Goal: Task Accomplishment & Management: Complete application form

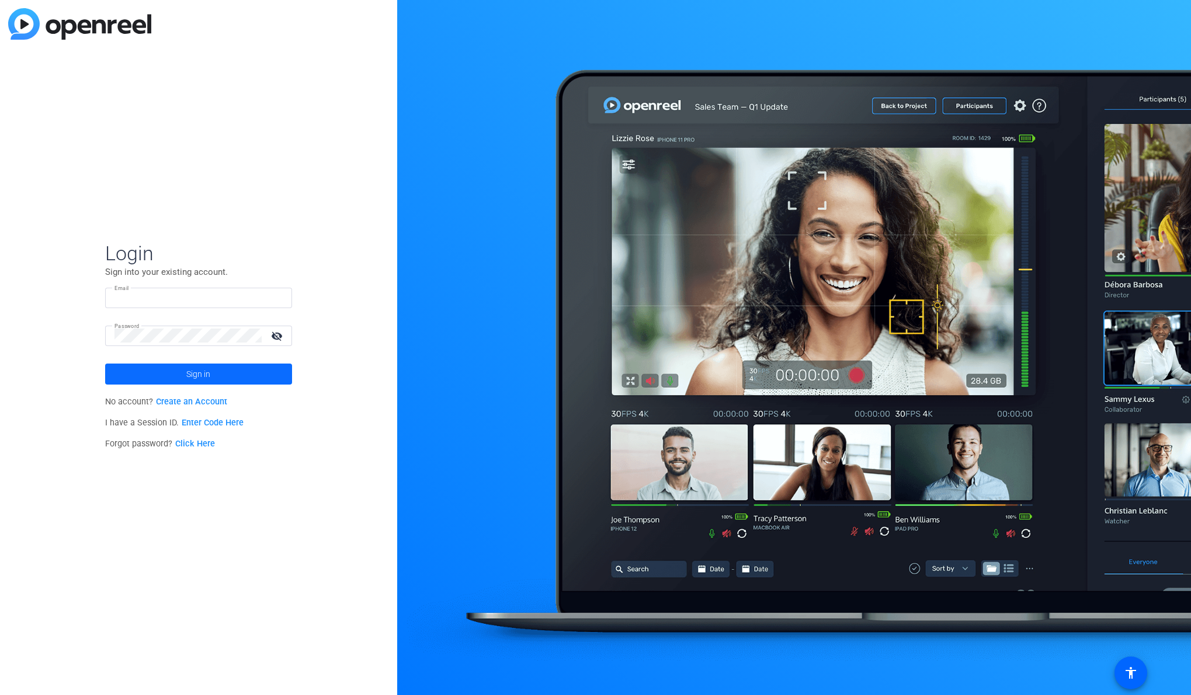
type input "[PERSON_NAME][EMAIL_ADDRESS][PERSON_NAME][DOMAIN_NAME]"
click at [242, 377] on span at bounding box center [198, 374] width 187 height 28
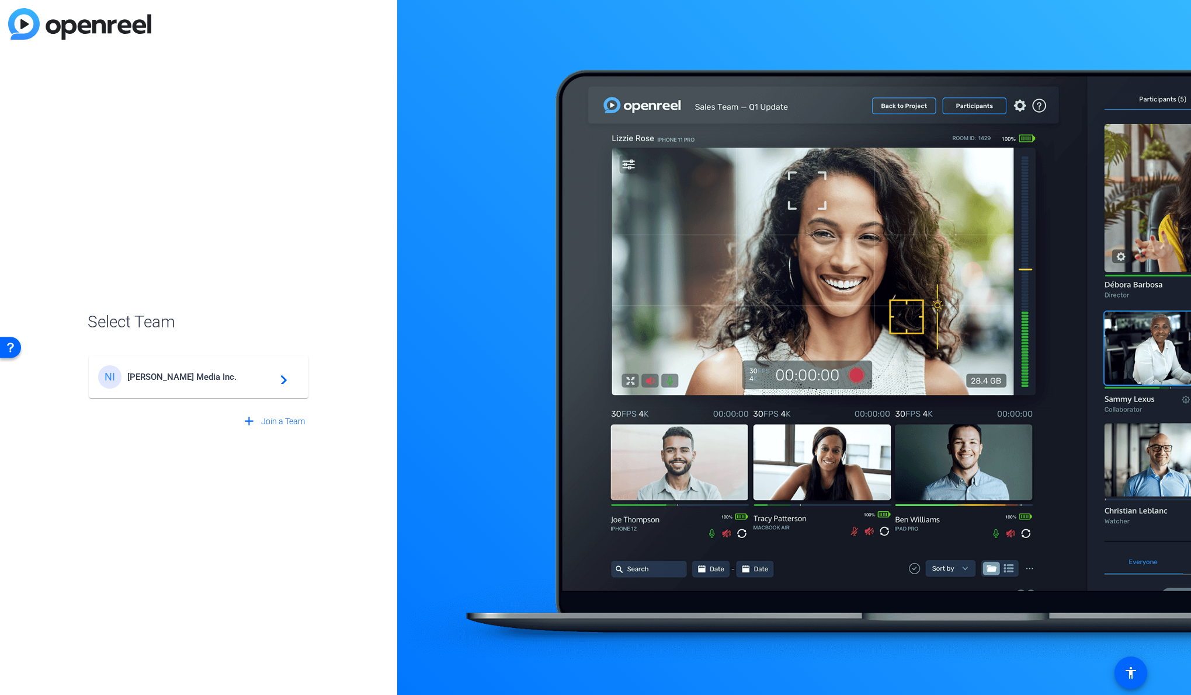
click at [183, 380] on span "[PERSON_NAME] Media Inc." at bounding box center [200, 377] width 146 height 11
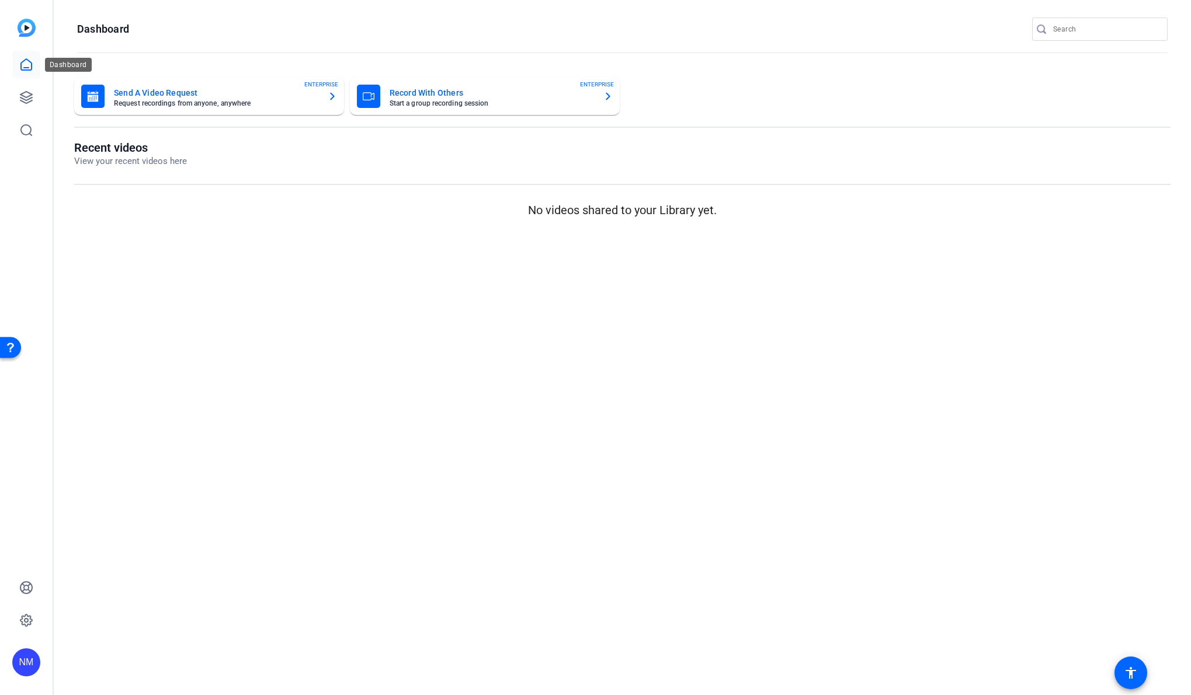
click at [22, 64] on icon at bounding box center [26, 65] width 14 height 14
click at [30, 103] on icon at bounding box center [26, 98] width 14 height 14
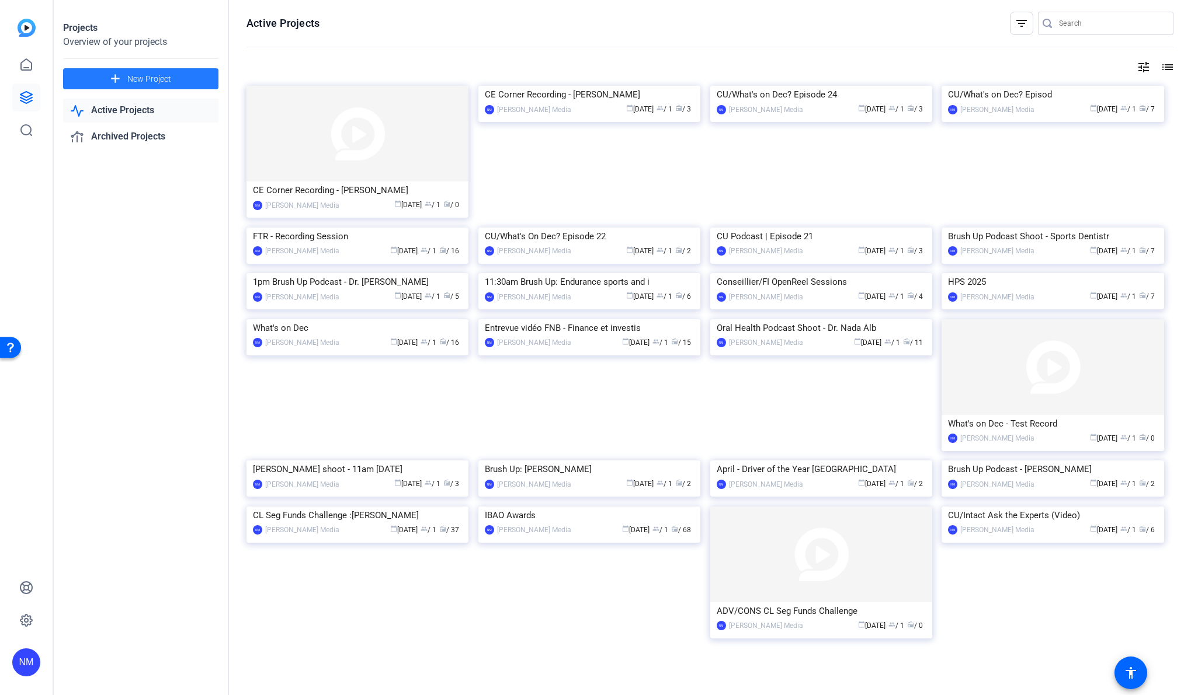
click at [131, 79] on span "New Project" at bounding box center [149, 79] width 44 height 12
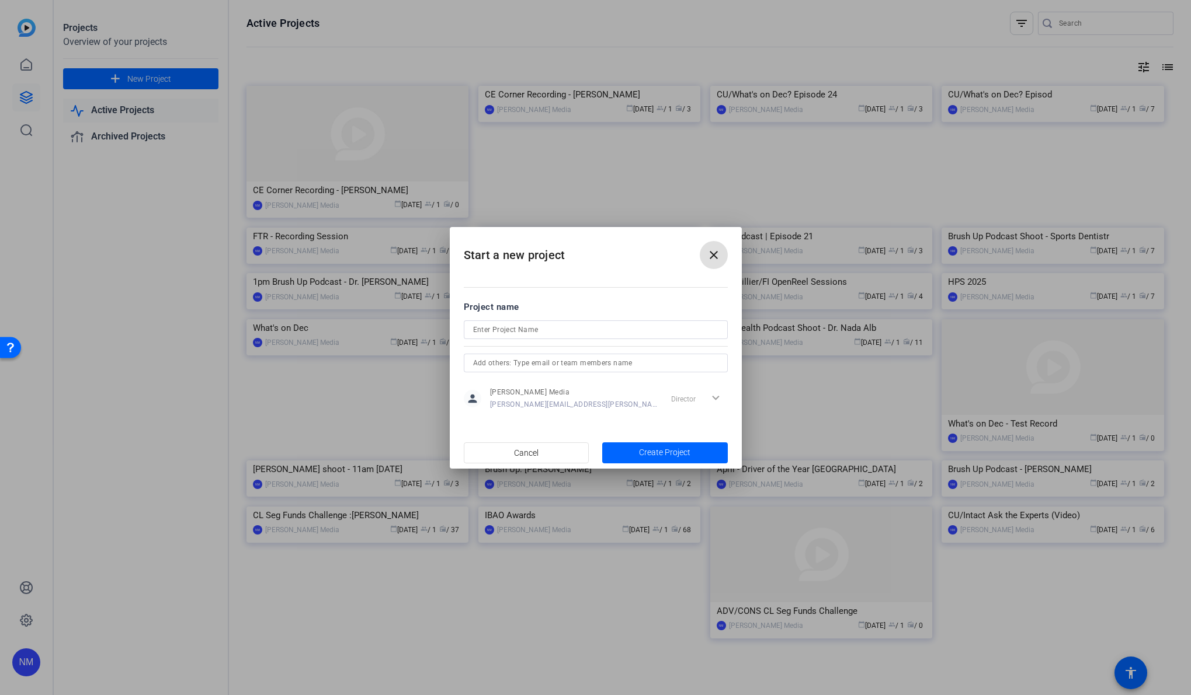
click at [623, 332] on input at bounding box center [595, 330] width 245 height 14
type input "IBAO 2025"
click at [626, 361] on input "text" at bounding box center [595, 363] width 245 height 14
click at [684, 455] on span "Create Project" at bounding box center [664, 453] width 51 height 12
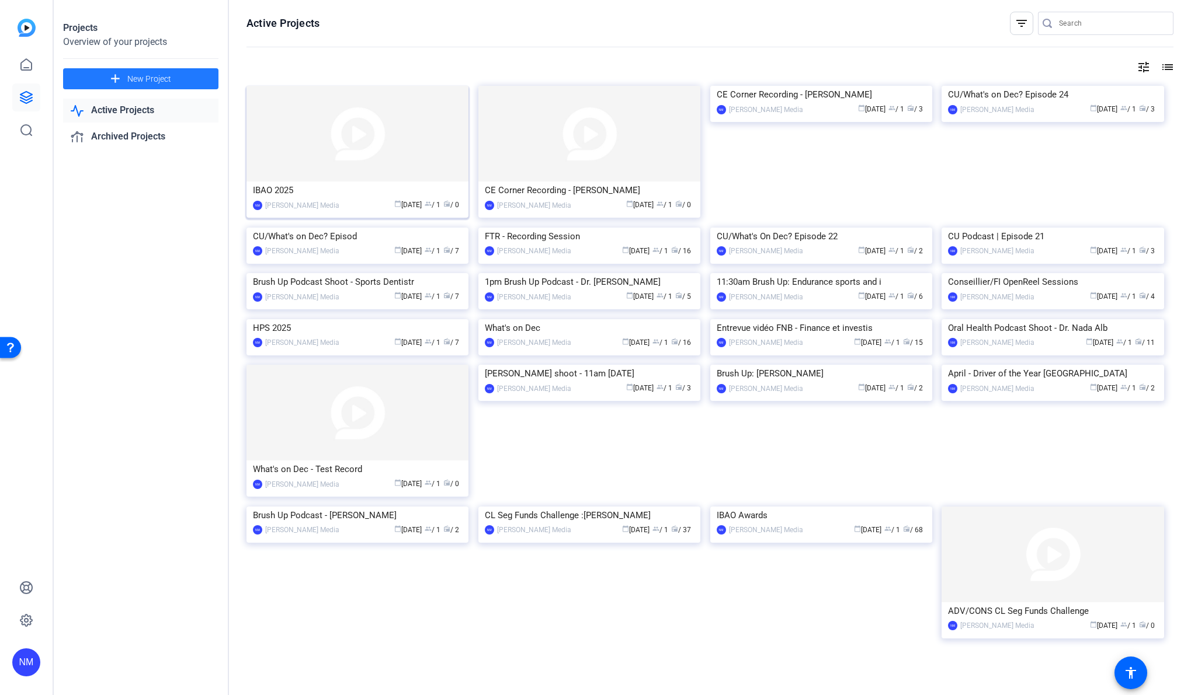
click at [409, 134] on img at bounding box center [357, 134] width 222 height 96
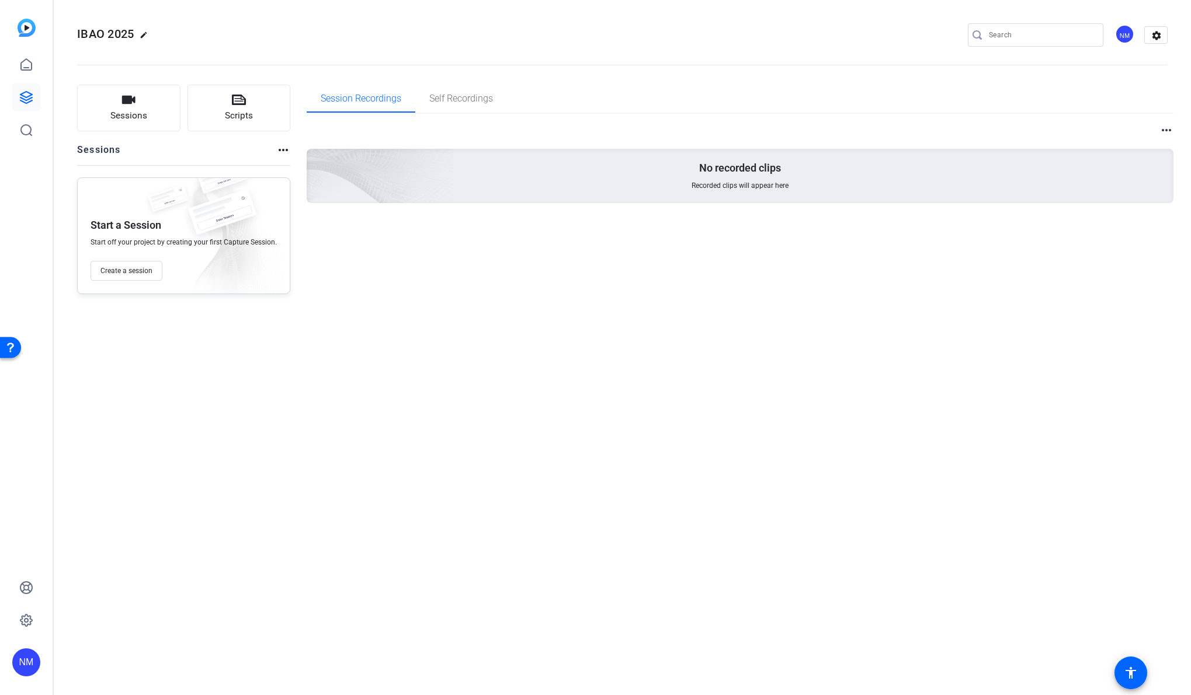
click at [278, 149] on mat-icon "more_horiz" at bounding box center [283, 150] width 14 height 14
click at [583, 325] on div at bounding box center [595, 347] width 1191 height 695
click at [126, 272] on span "Create a session" at bounding box center [126, 270] width 52 height 9
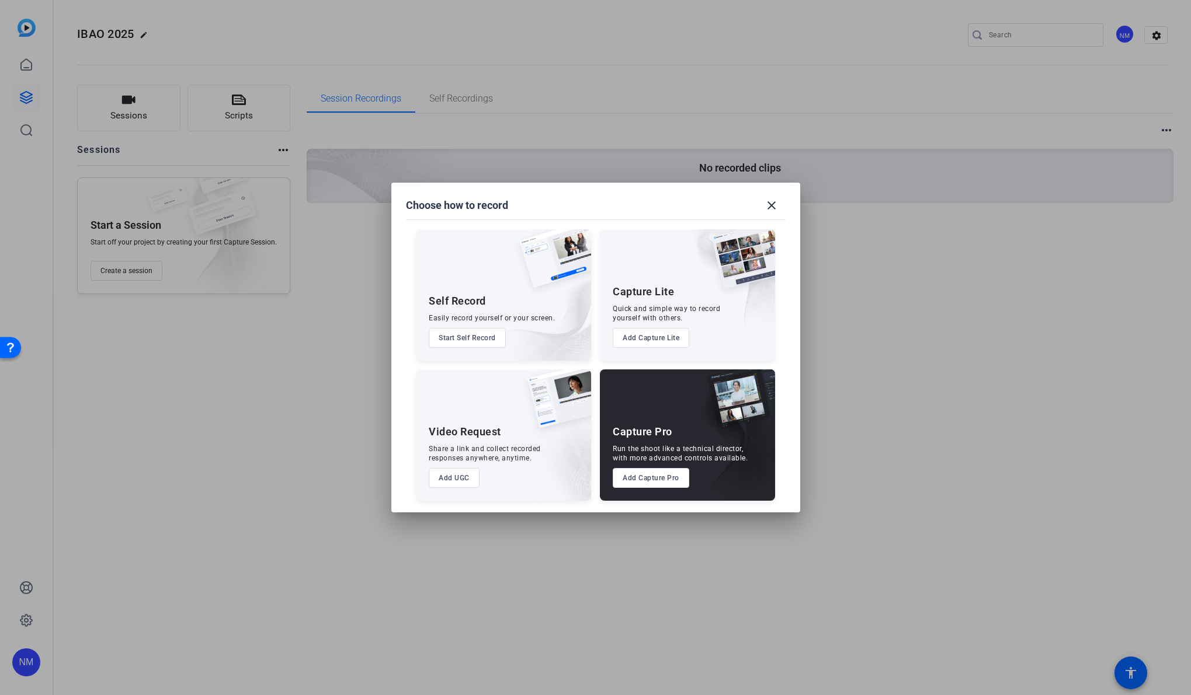
click at [647, 481] on button "Add Capture Pro" at bounding box center [651, 478] width 76 height 20
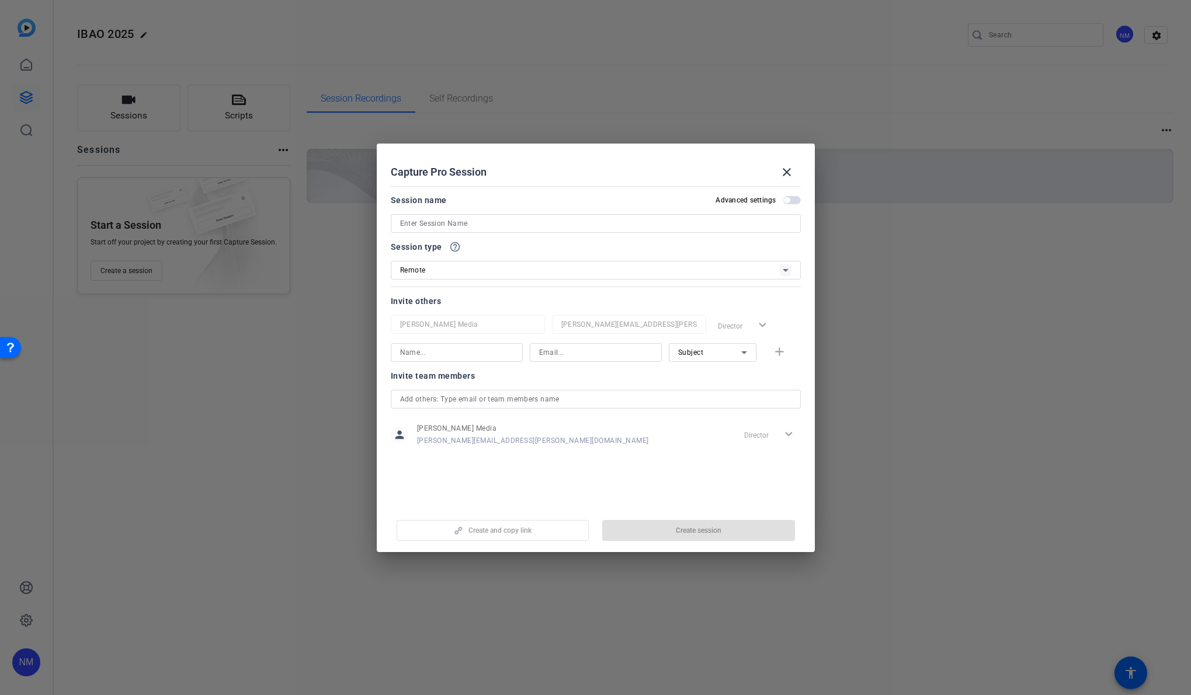
click at [433, 223] on input at bounding box center [595, 224] width 391 height 14
type input "IBAO - Small - [PERSON_NAME]"
click at [452, 353] on input at bounding box center [456, 353] width 113 height 14
type input "[EMAIL_ADDRESS][PERSON_NAME][DOMAIN_NAME]"
click at [453, 329] on div "[PERSON_NAME] Media [PERSON_NAME][EMAIL_ADDRESS][PERSON_NAME][DOMAIN_NAME] Dire…" at bounding box center [596, 338] width 410 height 47
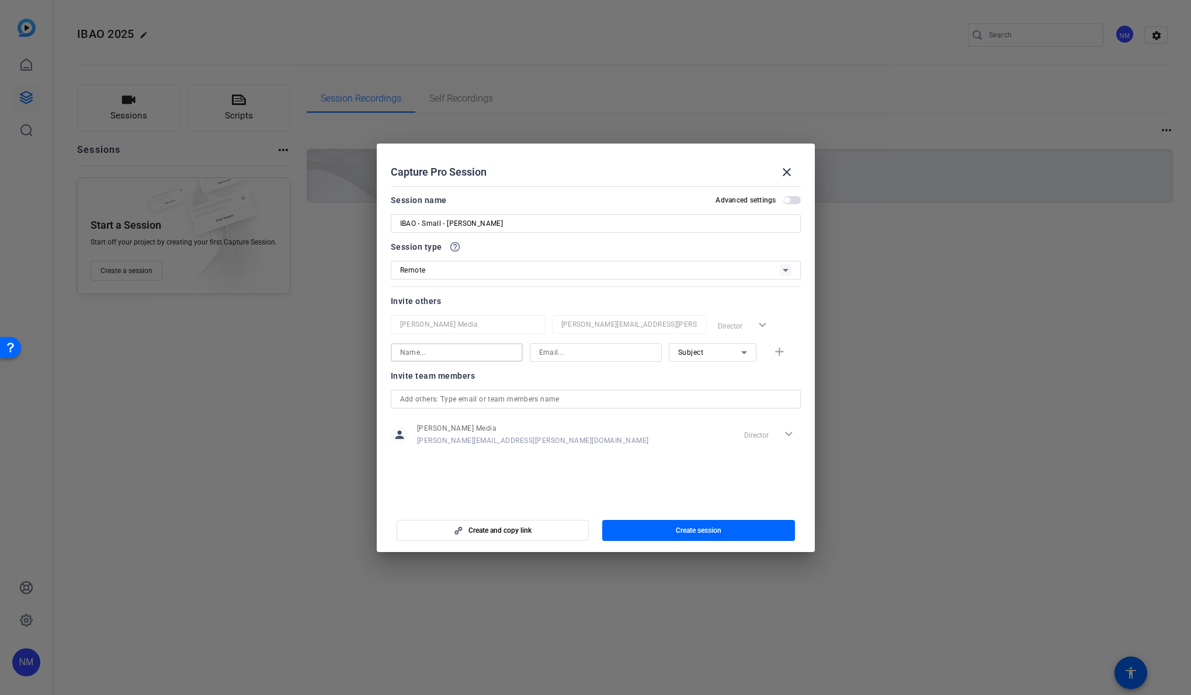
click at [598, 353] on input at bounding box center [595, 353] width 113 height 14
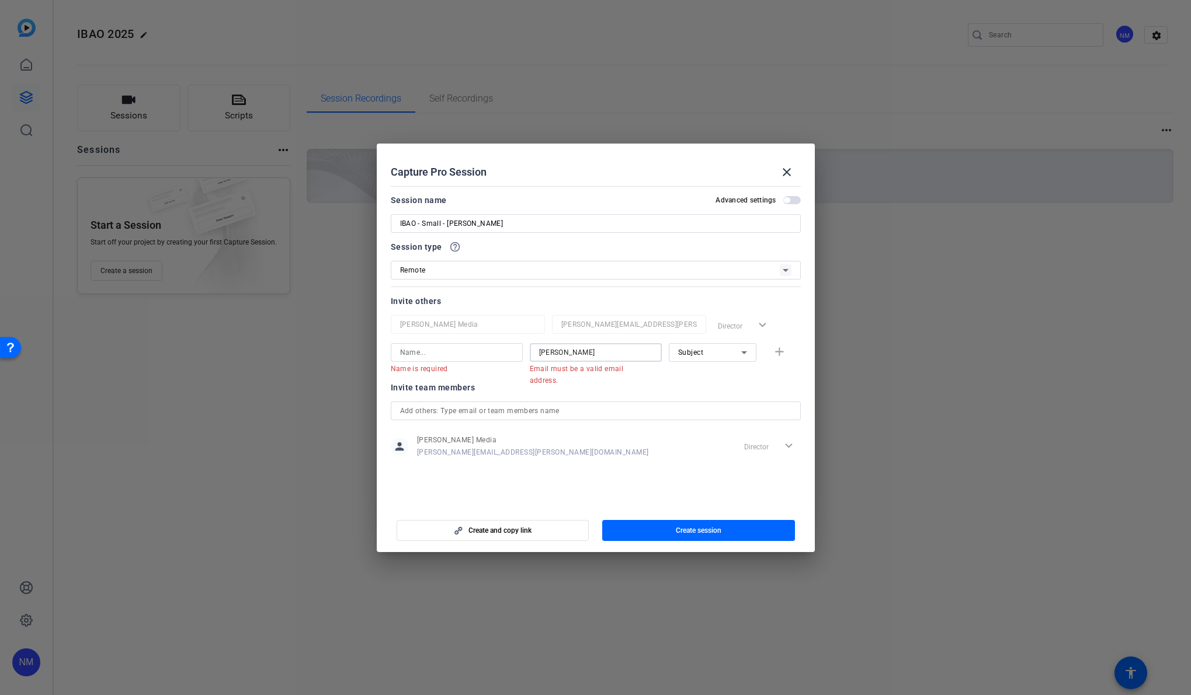
drag, startPoint x: 611, startPoint y: 350, endPoint x: 328, endPoint y: 315, distance: 285.9
click at [328, 315] on div "Choose how to record close Self Record Easily record yourself or your screen. S…" at bounding box center [595, 347] width 1191 height 695
paste input ".f@[PERSON_NAME][DOMAIN_NAME]"
type input "[PERSON_NAME][EMAIL_ADDRESS][PERSON_NAME][DOMAIN_NAME]"
click at [432, 352] on input at bounding box center [456, 353] width 113 height 14
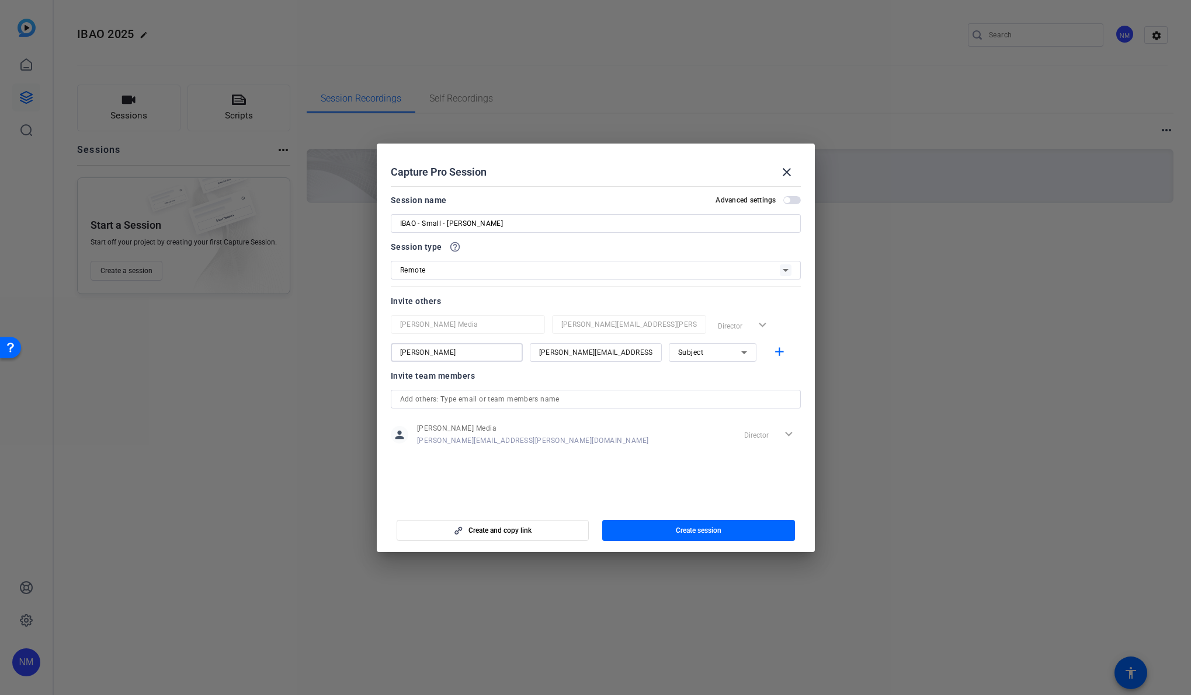
type input "[PERSON_NAME]"
click at [714, 350] on div "Subject" at bounding box center [709, 352] width 63 height 15
click at [710, 376] on span "Collaborator" at bounding box center [699, 376] width 43 height 14
click at [786, 351] on mat-icon "add" at bounding box center [779, 352] width 15 height 15
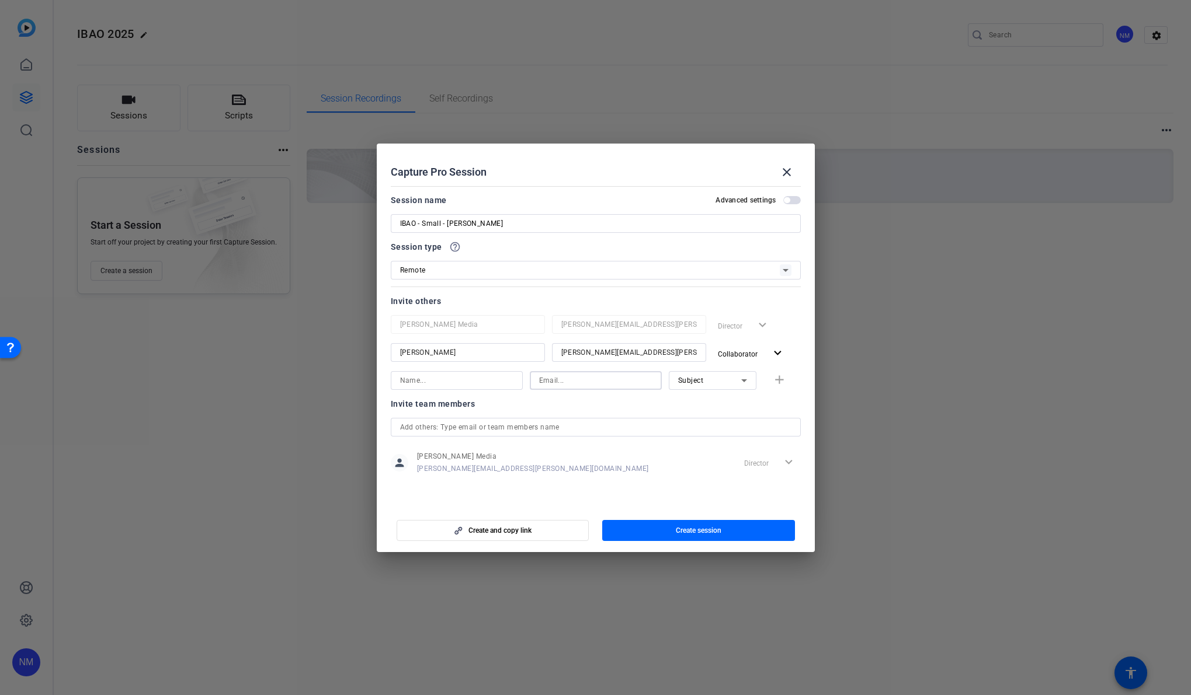
click at [574, 377] on input at bounding box center [595, 381] width 113 height 14
paste input "mailto:[PERSON_NAME][EMAIL_ADDRESS][DOMAIN_NAME]"
drag, startPoint x: 554, startPoint y: 380, endPoint x: 507, endPoint y: 378, distance: 46.1
click at [507, 378] on div "mailto:[PERSON_NAME][EMAIL_ADDRESS][DOMAIN_NAME] Subject add" at bounding box center [596, 380] width 410 height 19
type input "[PERSON_NAME][EMAIL_ADDRESS][DOMAIN_NAME]"
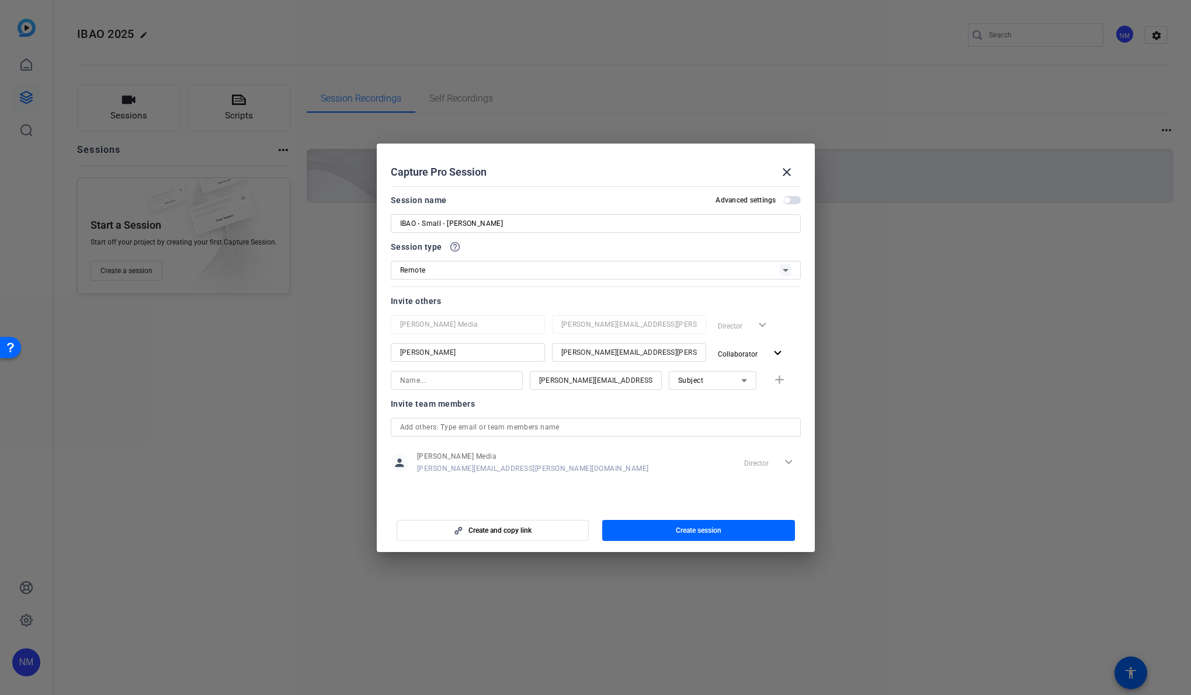
click at [564, 397] on div at bounding box center [596, 396] width 132 height 13
click at [492, 385] on input at bounding box center [456, 381] width 113 height 14
type input "[PERSON_NAME]"
click at [781, 378] on mat-icon "add" at bounding box center [779, 380] width 15 height 15
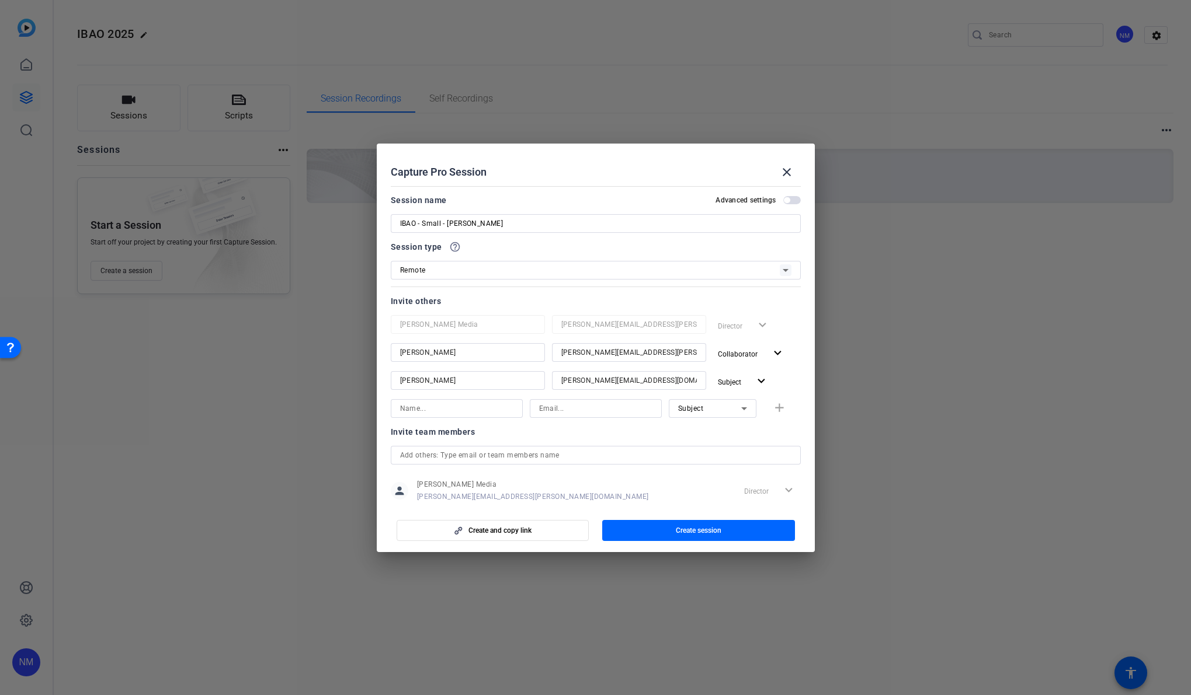
click at [465, 408] on input at bounding box center [456, 409] width 113 height 14
click at [669, 438] on div "Invite team members" at bounding box center [596, 444] width 410 height 14
click at [453, 402] on input at bounding box center [456, 409] width 113 height 14
paste input "[EMAIL_ADDRESS][PERSON_NAME][DOMAIN_NAME]"
type input "[EMAIL_ADDRESS][PERSON_NAME][DOMAIN_NAME]"
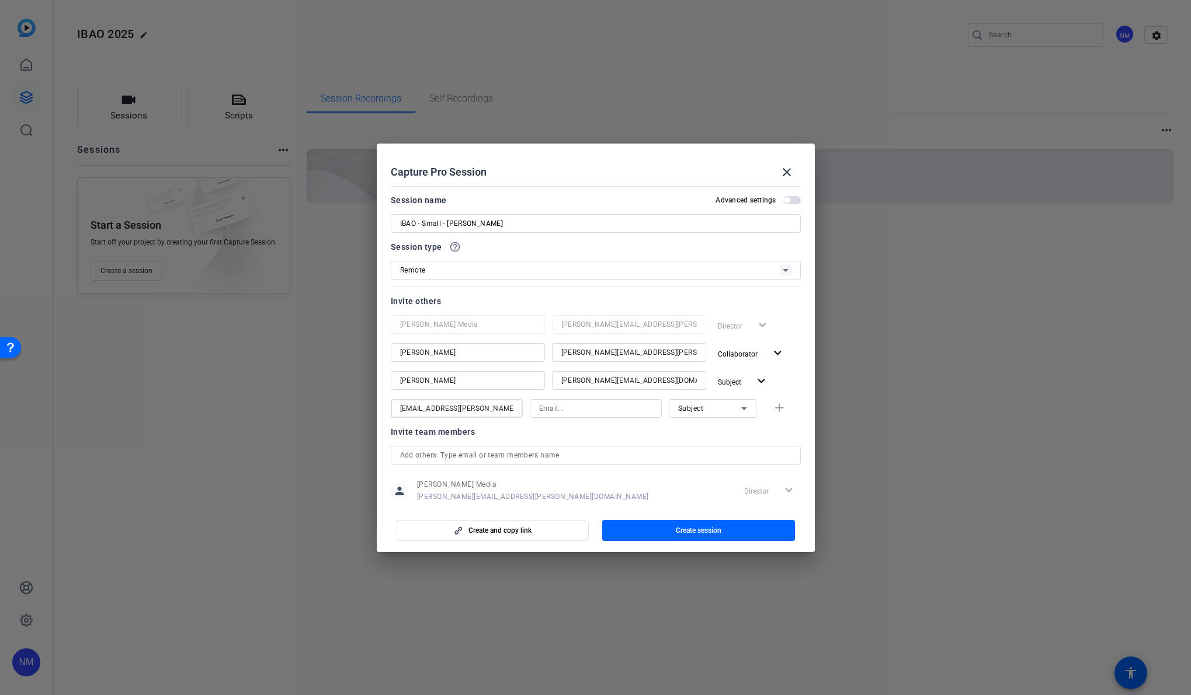
click at [571, 407] on input at bounding box center [595, 409] width 113 height 14
paste input "[EMAIL_ADDRESS][PERSON_NAME][DOMAIN_NAME]"
type input "[EMAIL_ADDRESS][PERSON_NAME][DOMAIN_NAME]"
drag, startPoint x: 461, startPoint y: 411, endPoint x: 287, endPoint y: 372, distance: 178.2
click at [281, 379] on div "Choose how to record close Self Record Easily record yourself or your screen. S…" at bounding box center [595, 347] width 1191 height 695
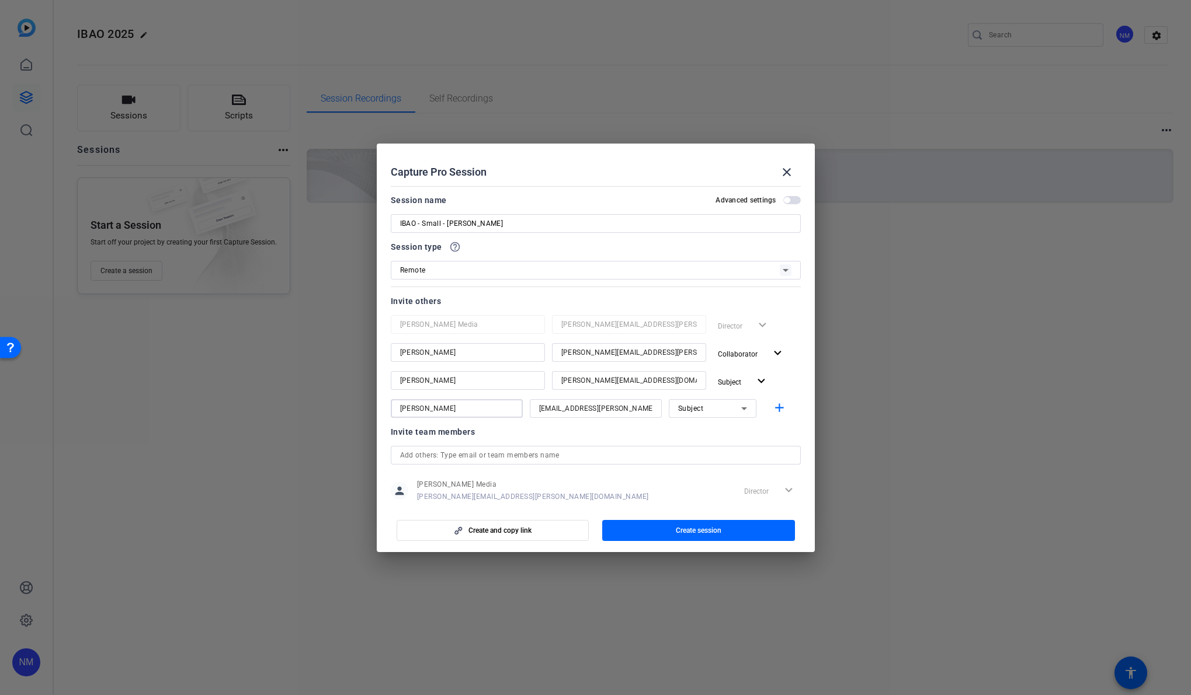
type input "[PERSON_NAME]"
click at [462, 349] on input "[PERSON_NAME]" at bounding box center [467, 353] width 135 height 14
type input "[PERSON_NAME]"
click at [651, 429] on div at bounding box center [596, 424] width 132 height 13
click at [778, 267] on icon at bounding box center [785, 270] width 14 height 14
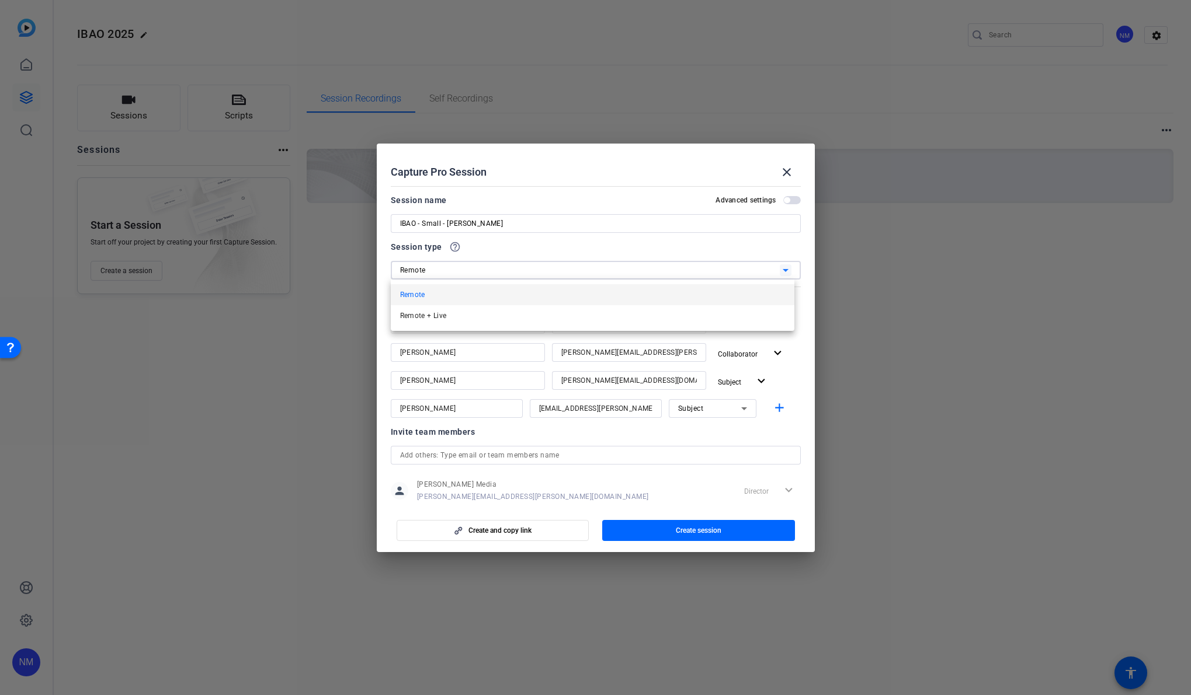
click at [707, 244] on div at bounding box center [595, 347] width 1191 height 695
click at [788, 199] on span "button" at bounding box center [792, 200] width 18 height 8
click at [783, 198] on span "button" at bounding box center [792, 200] width 18 height 8
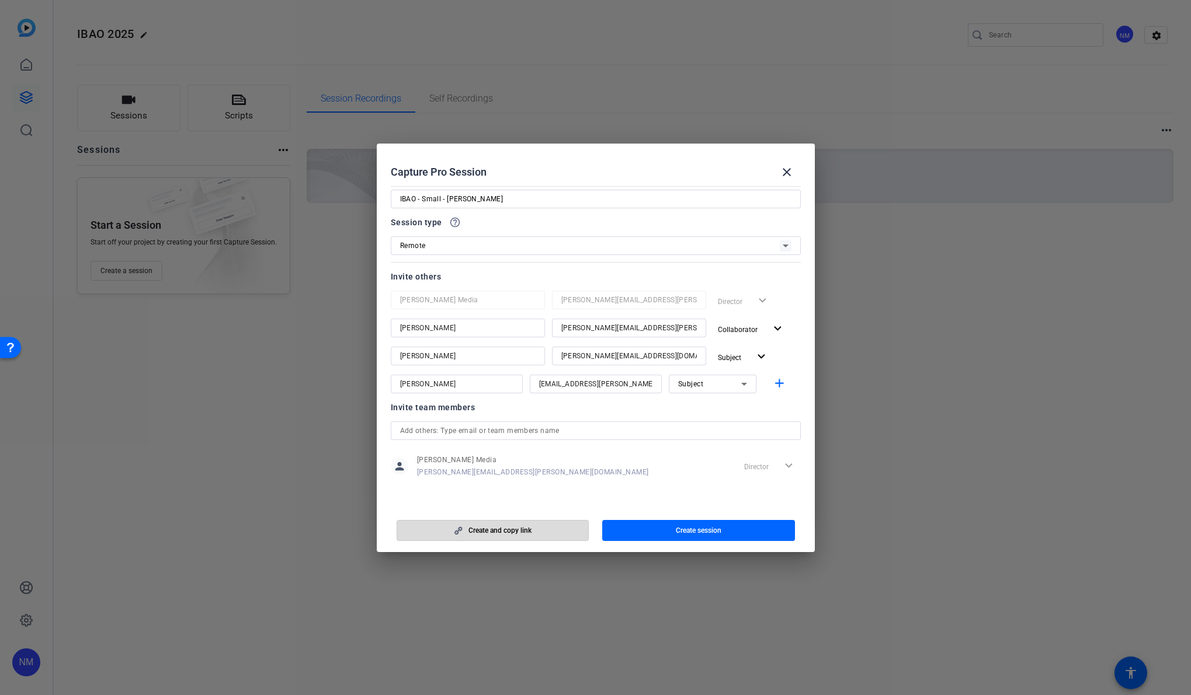
click at [525, 530] on span "Create and copy link" at bounding box center [499, 530] width 63 height 9
